Goal: Task Accomplishment & Management: Manage account settings

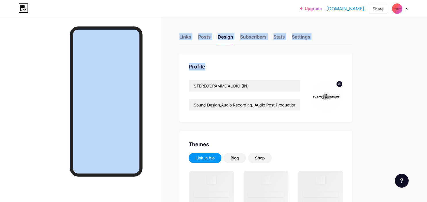
drag, startPoint x: 0, startPoint y: 0, endPoint x: 320, endPoint y: 106, distance: 337.1
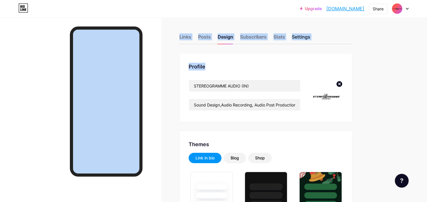
type input "#00aaff"
type input "#000000"
click at [301, 37] on div "Settings" at bounding box center [301, 38] width 18 height 10
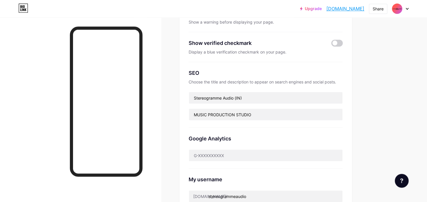
scroll to position [107, 0]
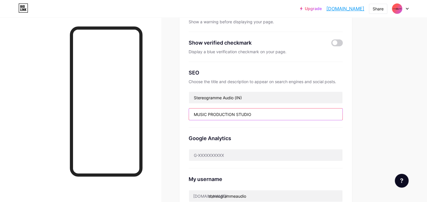
click at [278, 115] on input "MUSIC PRODUCTION STUDIO" at bounding box center [265, 113] width 153 height 11
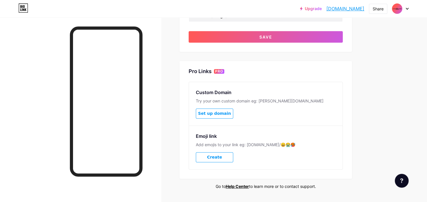
scroll to position [288, 0]
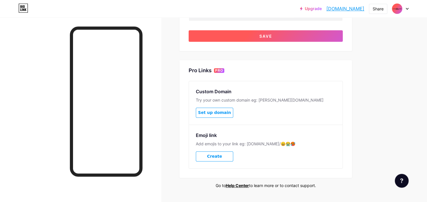
type input "Music Production Company"
click at [272, 36] on button "Save" at bounding box center [266, 35] width 154 height 11
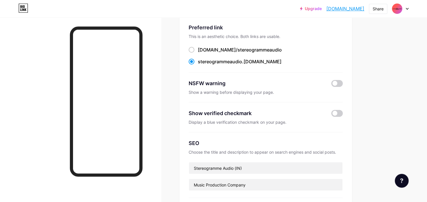
scroll to position [0, 0]
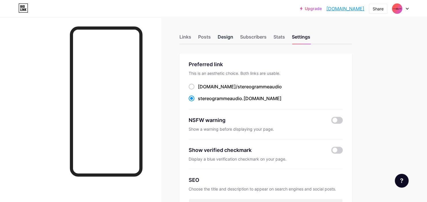
click at [225, 36] on div "Design" at bounding box center [226, 38] width 16 height 10
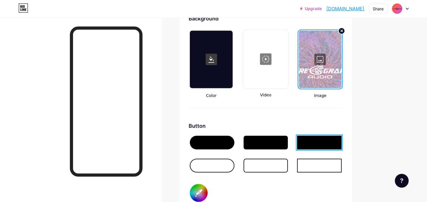
type input "#00aaff"
type input "#000000"
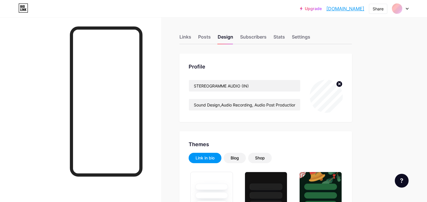
type input "#00aaff"
type input "#000000"
click at [298, 35] on div "Settings" at bounding box center [301, 38] width 18 height 10
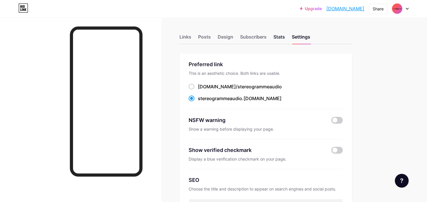
click at [278, 34] on div "Stats" at bounding box center [278, 38] width 11 height 10
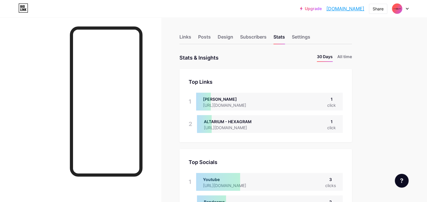
click at [394, 7] on img at bounding box center [396, 8] width 9 height 9
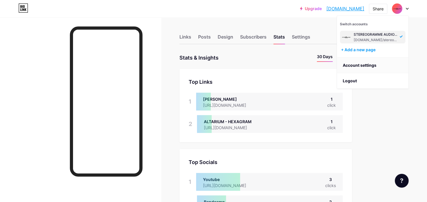
click at [368, 64] on link "Account settings" at bounding box center [372, 65] width 71 height 16
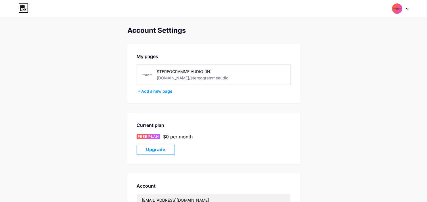
click at [162, 92] on div "+ Add a new page" at bounding box center [214, 91] width 153 height 6
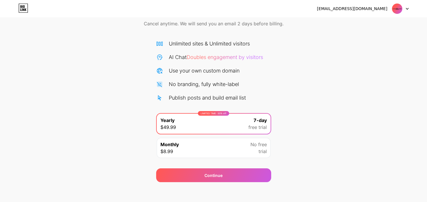
scroll to position [29, 0]
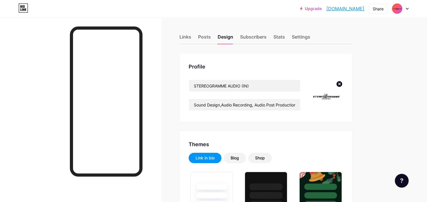
type input "#00aaff"
type input "#000000"
click at [240, 147] on div "Themes" at bounding box center [266, 144] width 154 height 8
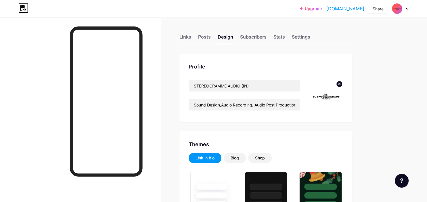
click at [194, 37] on div "Links Posts Design Subscribers Stats Settings" at bounding box center [265, 34] width 172 height 20
click at [181, 38] on div "Links" at bounding box center [185, 38] width 12 height 10
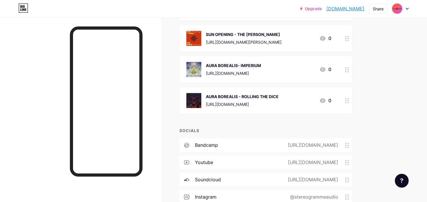
scroll to position [915, 0]
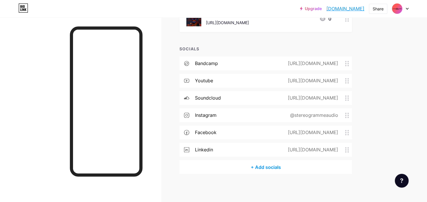
click at [270, 163] on div "+ Add socials" at bounding box center [265, 167] width 172 height 14
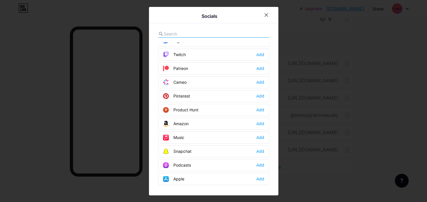
scroll to position [310, 0]
click at [198, 31] on input "text" at bounding box center [196, 34] width 64 height 6
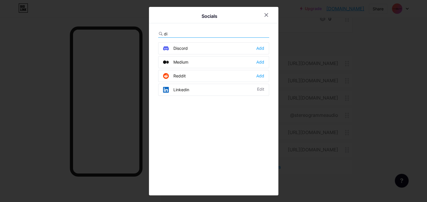
type input "d"
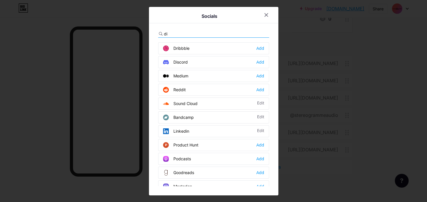
type input "d"
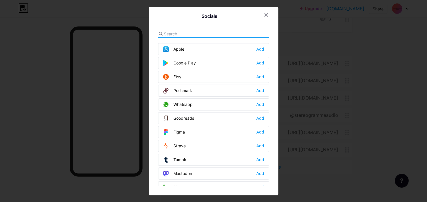
scroll to position [450, 0]
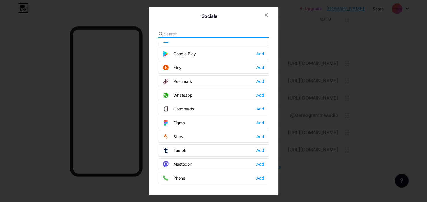
click at [258, 89] on div "Whatsapp Add" at bounding box center [213, 95] width 111 height 12
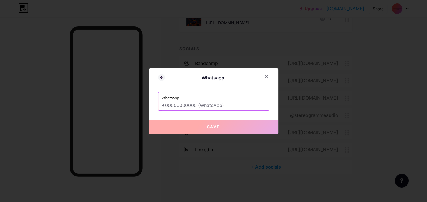
click at [205, 103] on input "text" at bounding box center [213, 106] width 103 height 10
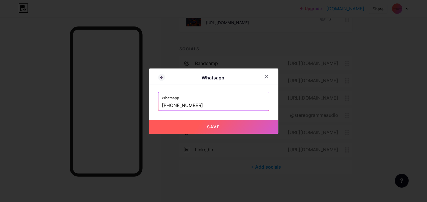
click at [220, 121] on button "Save" at bounding box center [213, 127] width 129 height 14
type input "https://wa.me/+91 6364942969"
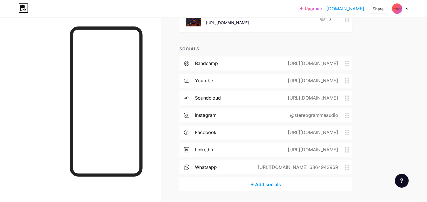
click at [339, 11] on link "[DOMAIN_NAME]" at bounding box center [345, 8] width 38 height 7
click at [307, 165] on div "https://wa.me/+91 6364942969" at bounding box center [296, 166] width 97 height 7
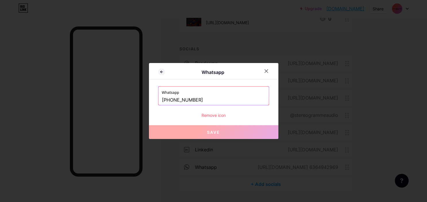
click at [171, 101] on input "+91 6364942969" at bounding box center [213, 100] width 103 height 10
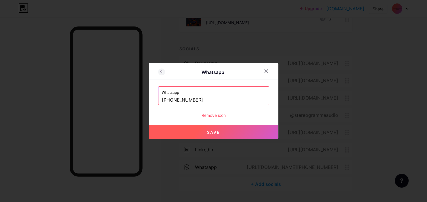
click at [239, 131] on button "Save" at bounding box center [213, 132] width 129 height 14
type input "https://wa.me/+916364942969"
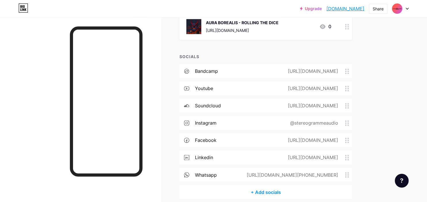
scroll to position [912, 0]
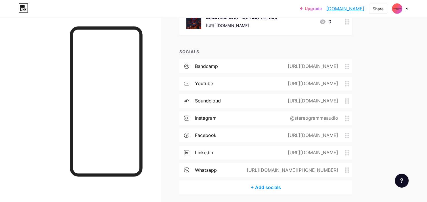
click at [274, 187] on div "+ Add socials" at bounding box center [265, 187] width 172 height 14
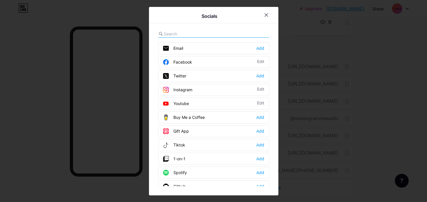
click at [208, 36] on input "text" at bounding box center [196, 34] width 64 height 6
paste input "https://www.discogs.com/user/stereogrammeaudio"
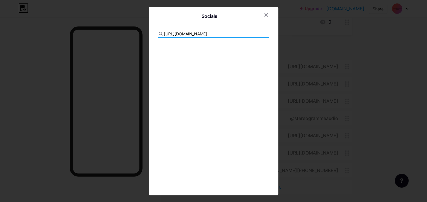
scroll to position [0, 41]
type input "https://www.discogs.com/user/stereogrammeaudio"
click at [265, 18] on div at bounding box center [266, 15] width 10 height 10
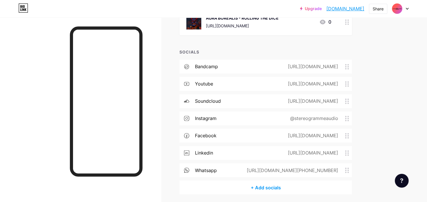
click at [258, 185] on div "+ Add socials" at bounding box center [265, 187] width 172 height 14
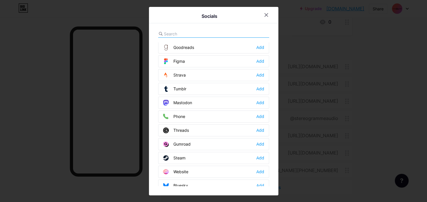
scroll to position [513, 0]
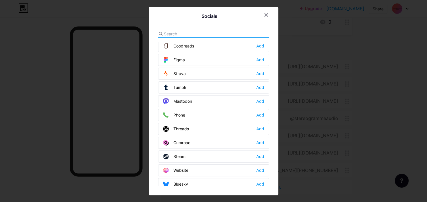
click at [393, 120] on div at bounding box center [213, 101] width 427 height 202
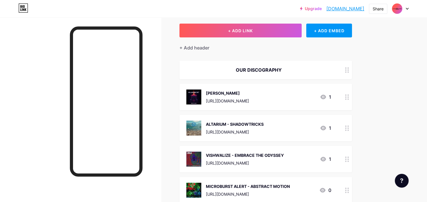
scroll to position [0, 0]
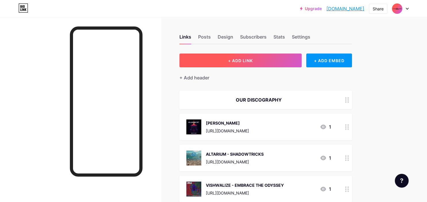
click at [247, 58] on span "+ ADD LINK" at bounding box center [240, 60] width 25 height 5
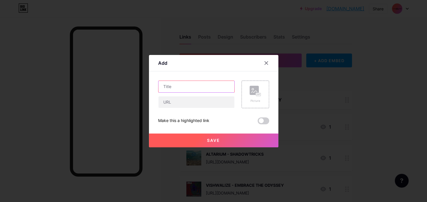
click at [191, 87] on input "text" at bounding box center [196, 86] width 76 height 11
type input "O"
type input "WEBSITE"
click at [197, 95] on div "WEBSITE" at bounding box center [196, 94] width 76 height 28
click at [185, 98] on input "text" at bounding box center [196, 101] width 76 height 11
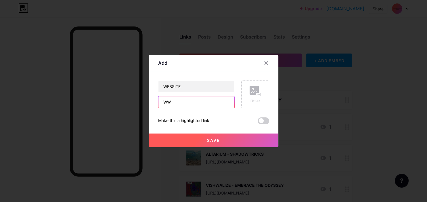
type input "W"
type input "www.stereogrammeaudio.in"
click at [202, 87] on input "WEBSITE" at bounding box center [196, 86] width 76 height 11
type input "WEBSITE - COMING SOON!"
click at [232, 139] on button "Save" at bounding box center [213, 140] width 129 height 14
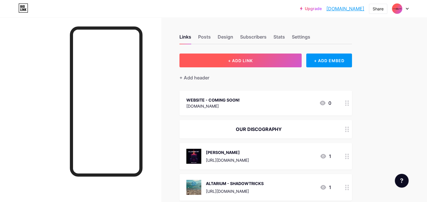
click at [253, 64] on button "+ ADD LINK" at bounding box center [240, 60] width 122 height 14
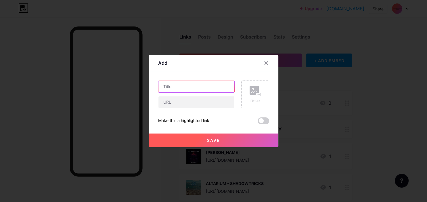
click at [194, 86] on input "text" at bounding box center [196, 86] width 76 height 11
type input "d"
type input "DISCOGS"
click at [252, 93] on rect at bounding box center [253, 90] width 9 height 9
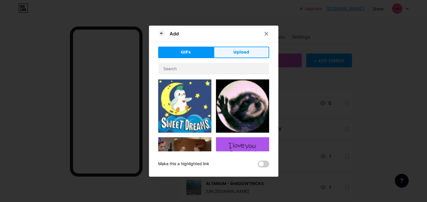
click at [233, 51] on button "Upload" at bounding box center [241, 52] width 55 height 11
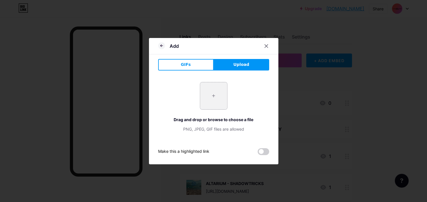
click at [213, 93] on input "file" at bounding box center [213, 95] width 27 height 27
type input "C:\fakepath\avatars-000062882094-irth6i-t1080x1080.jpg"
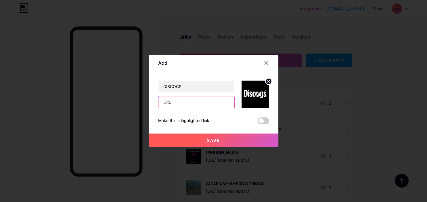
click at [191, 101] on input "text" at bounding box center [196, 101] width 76 height 11
paste input "https://www.discogs.com/user/stereogrammeaudio"
type input "https://www.discogs.com/user/stereogrammeaudio"
click at [214, 141] on span "Save" at bounding box center [213, 140] width 13 height 5
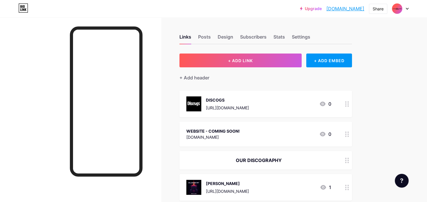
click at [343, 135] on div at bounding box center [347, 134] width 10 height 25
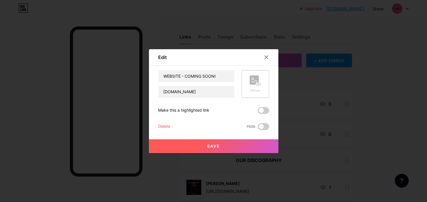
click at [258, 74] on div "Picture" at bounding box center [255, 84] width 28 height 28
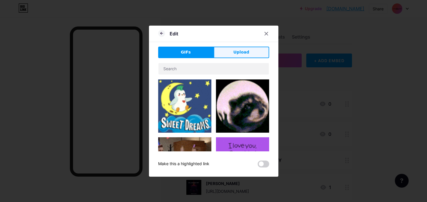
click at [242, 53] on span "Upload" at bounding box center [241, 52] width 16 height 6
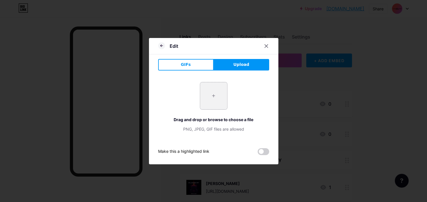
click at [217, 93] on input "file" at bounding box center [213, 95] width 27 height 27
type input "C:\fakepath\SA ICON.png"
click at [253, 65] on button "Upload" at bounding box center [241, 64] width 55 height 11
click at [267, 46] on icon at bounding box center [266, 46] width 5 height 5
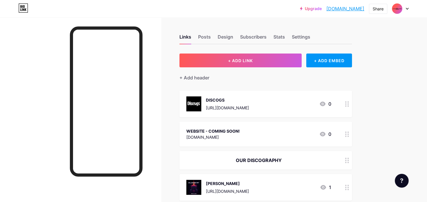
click at [343, 132] on div at bounding box center [347, 134] width 10 height 25
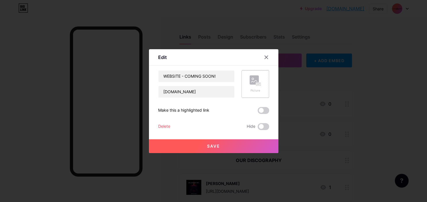
click at [251, 78] on rect at bounding box center [253, 79] width 9 height 9
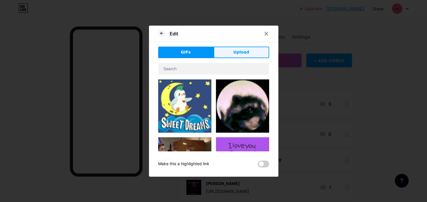
click at [232, 56] on button "Upload" at bounding box center [241, 52] width 55 height 11
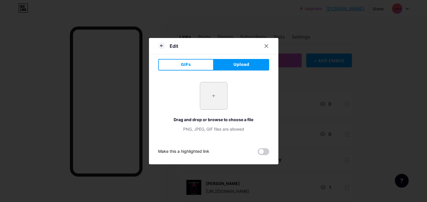
click at [210, 93] on input "file" at bounding box center [213, 95] width 27 height 27
type input "C:\fakepath\SA LOGO1.png"
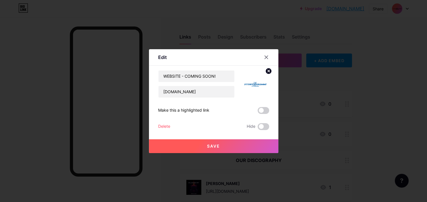
click at [224, 142] on button "Save" at bounding box center [213, 146] width 129 height 14
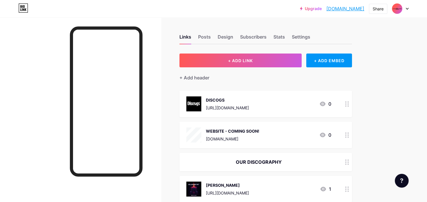
click at [343, 133] on div at bounding box center [347, 135] width 10 height 26
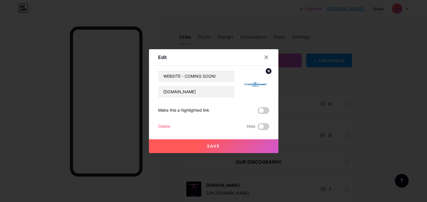
click at [268, 71] on icon at bounding box center [268, 71] width 2 height 2
click at [258, 88] on div "Picture" at bounding box center [254, 90] width 11 height 4
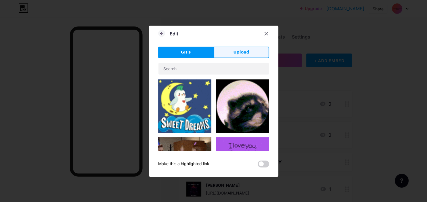
click at [248, 51] on span "Upload" at bounding box center [241, 52] width 16 height 6
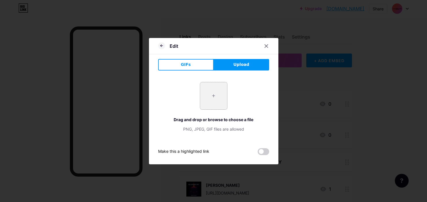
click at [213, 93] on input "file" at bounding box center [213, 95] width 27 height 27
type input "C:\fakepath\SA LOGO3.png"
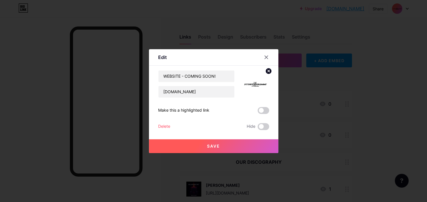
click at [239, 141] on button "Save" at bounding box center [213, 146] width 129 height 14
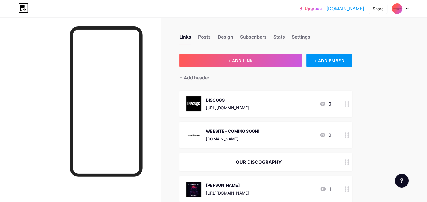
click at [348, 9] on link "[DOMAIN_NAME]" at bounding box center [345, 8] width 38 height 7
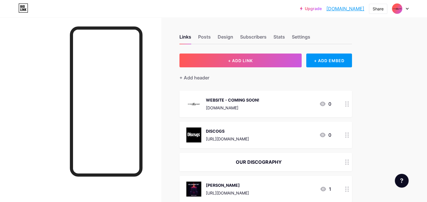
click at [347, 104] on icon at bounding box center [347, 103] width 4 height 5
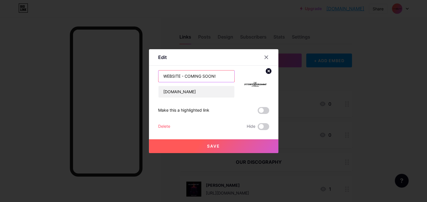
drag, startPoint x: 225, startPoint y: 76, endPoint x: 93, endPoint y: 70, distance: 132.3
click at [158, 70] on input "WEBSITE - COMING SOON!" at bounding box center [196, 75] width 76 height 11
click at [187, 74] on input "OUR WEBSITE - CURRENTLY LOADING" at bounding box center [196, 75] width 76 height 11
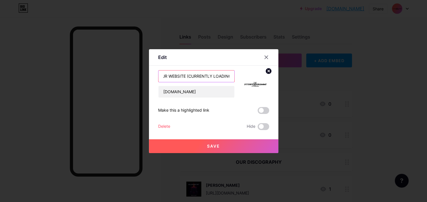
click at [220, 74] on input "OUR WEBSITE (CURRENTLY LOADING" at bounding box center [196, 75] width 76 height 11
type input "OUR WEBSITE (CURRENTLY LOADING...)"
click at [225, 145] on button "Save" at bounding box center [213, 146] width 129 height 14
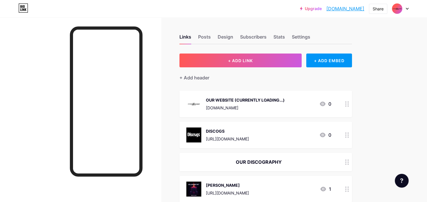
click at [330, 9] on link "[DOMAIN_NAME]" at bounding box center [345, 8] width 38 height 7
click at [349, 107] on div at bounding box center [347, 104] width 10 height 26
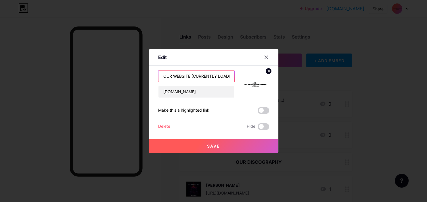
click at [208, 77] on input "OUR WEBSITE (CURRENTLY LOADING...)" at bounding box center [196, 75] width 76 height 11
type input "WEBSITE DOMAIN"
click at [232, 145] on button "Save" at bounding box center [213, 146] width 129 height 14
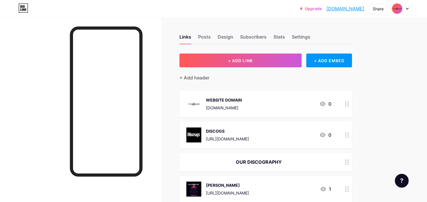
click at [347, 163] on icon at bounding box center [347, 161] width 4 height 5
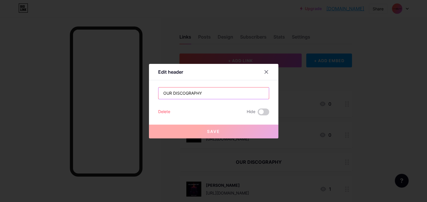
click at [210, 94] on input "OUR DISCOGRAPHY" at bounding box center [213, 92] width 110 height 11
drag, startPoint x: 173, startPoint y: 93, endPoint x: 110, endPoint y: 89, distance: 63.3
click at [158, 89] on input "OUR DISCOGRAPHY" at bounding box center [213, 92] width 110 height 11
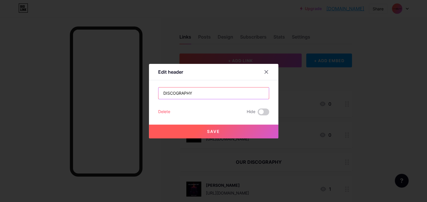
type input "DISCOGRAPHY"
click at [227, 130] on button "Save" at bounding box center [213, 131] width 129 height 14
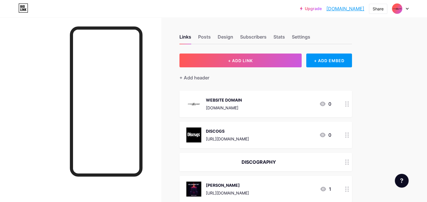
click at [343, 9] on link "[DOMAIN_NAME]" at bounding box center [345, 8] width 38 height 7
